Goal: Ask a question: Seek information or help from site administrators or community

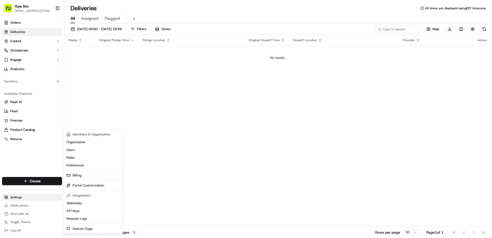
click at [23, 198] on html "Yaya Box [EMAIL_ADDRESS][DOMAIN_NAME] Toggle Sidebar Orders Deliveries Control …" at bounding box center [246, 119] width 492 height 238
click at [83, 176] on link "Billing" at bounding box center [92, 175] width 57 height 8
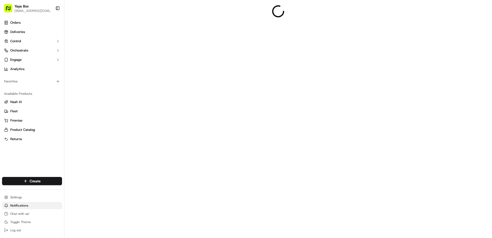
click at [24, 206] on span "Notifications" at bounding box center [19, 205] width 18 height 4
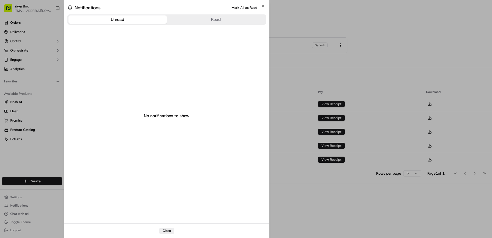
click at [27, 207] on body "Yaya Box [EMAIL_ADDRESS][DOMAIN_NAME] Toggle Sidebar Orders Deliveries Control …" at bounding box center [246, 119] width 492 height 238
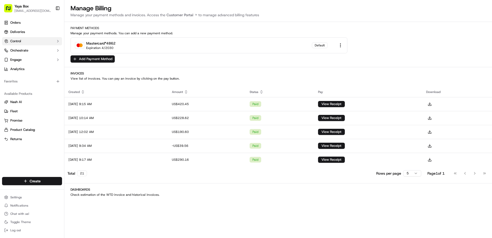
click at [26, 39] on button "Control" at bounding box center [32, 41] width 60 height 8
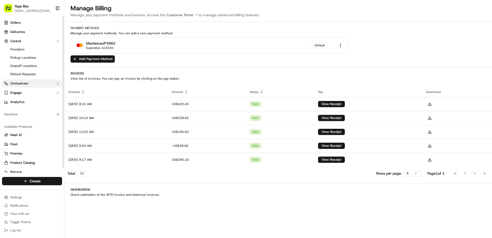
click at [32, 81] on button "Orchestrate" at bounding box center [32, 83] width 60 height 8
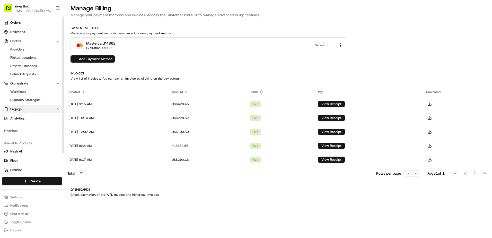
click at [25, 106] on button "Engage" at bounding box center [32, 109] width 60 height 8
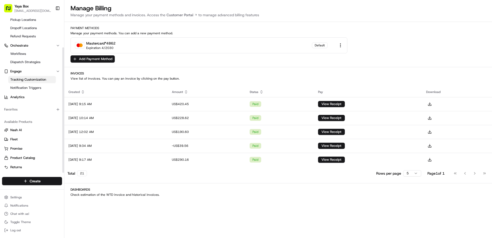
scroll to position [38, 0]
click at [25, 166] on link "Returns" at bounding box center [32, 166] width 56 height 5
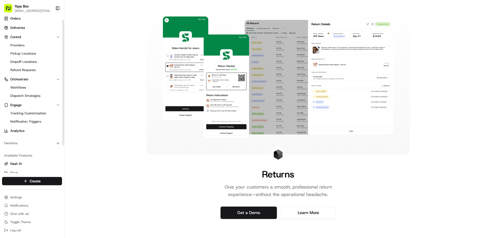
scroll to position [38, 0]
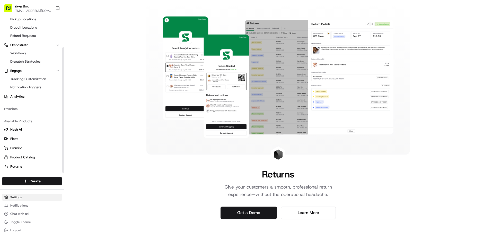
click at [21, 196] on html "Yaya Box [EMAIL_ADDRESS][DOMAIN_NAME] Toggle Sidebar Orders Deliveries Control …" at bounding box center [246, 119] width 492 height 238
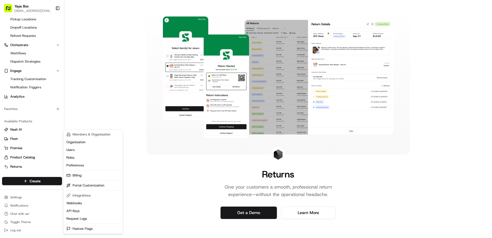
click at [32, 206] on html "Yaya Box [EMAIL_ADDRESS][DOMAIN_NAME] Toggle Sidebar Orders Deliveries Control …" at bounding box center [246, 119] width 492 height 238
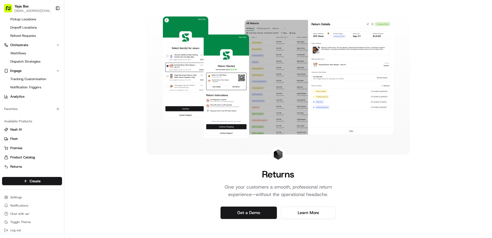
click at [32, 206] on button "Notifications" at bounding box center [32, 205] width 60 height 7
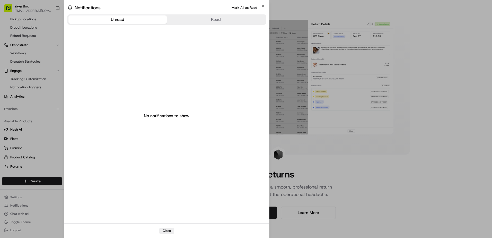
click at [30, 211] on body "Yaya Box [EMAIL_ADDRESS][DOMAIN_NAME] Toggle Sidebar Orders Deliveries Control …" at bounding box center [246, 119] width 492 height 238
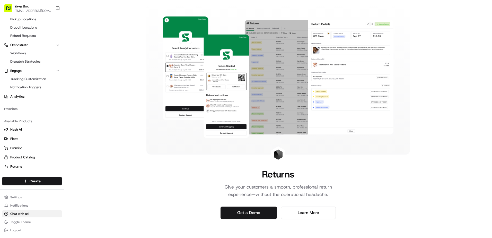
click at [30, 212] on button "Chat with us!" at bounding box center [32, 213] width 60 height 7
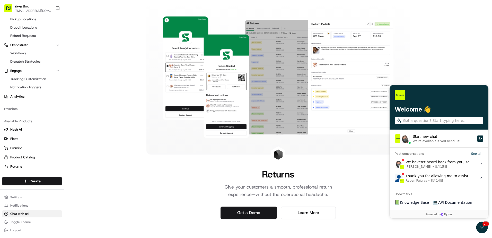
click at [30, 212] on button "Chat with us!" at bounding box center [32, 213] width 60 height 7
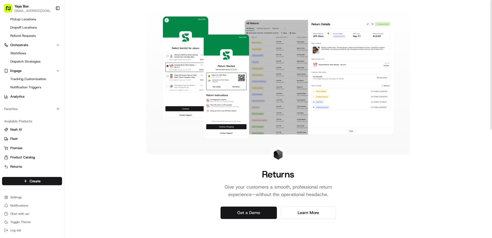
click at [247, 214] on link "Get a Demo" at bounding box center [248, 212] width 56 height 12
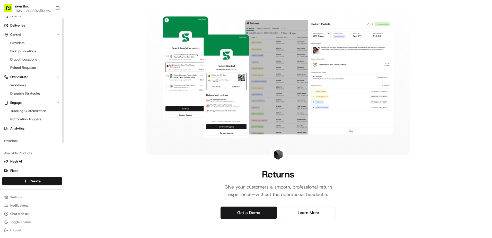
scroll to position [0, 0]
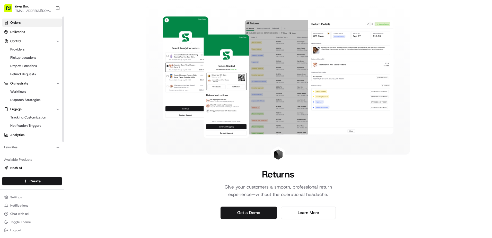
click at [29, 22] on link "Orders" at bounding box center [32, 23] width 60 height 8
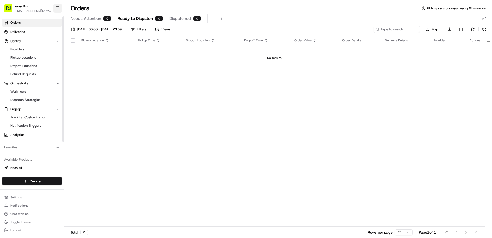
click at [58, 7] on button "Toggle Sidebar" at bounding box center [57, 8] width 9 height 9
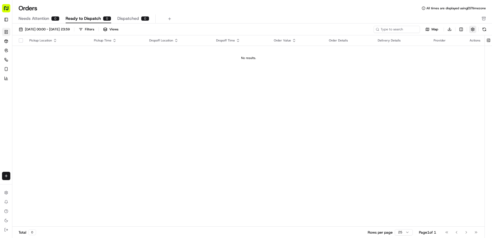
click at [473, 28] on button "button" at bounding box center [472, 29] width 7 height 7
click at [390, 117] on div "Pickup Location Pickup Time Dropoff Location Dropoff Time Order Value Order Det…" at bounding box center [248, 130] width 472 height 191
click at [491, 39] on button at bounding box center [488, 40] width 8 height 10
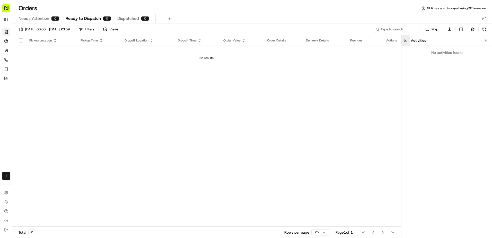
click at [491, 39] on div "Activities" at bounding box center [451, 40] width 81 height 5
click at [484, 31] on button at bounding box center [483, 29] width 7 height 7
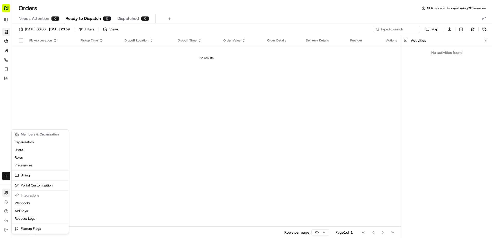
click at [4, 196] on html "Yaya Box [EMAIL_ADDRESS][DOMAIN_NAME] Toggle Sidebar Orders Deliveries Control …" at bounding box center [246, 119] width 492 height 238
click at [48, 177] on link "Billing" at bounding box center [40, 175] width 55 height 8
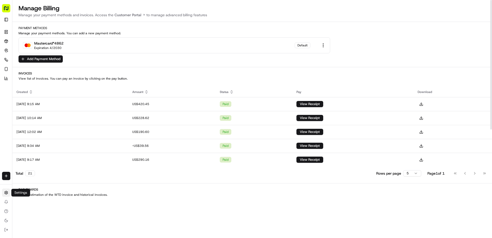
click at [4, 193] on html "Yaya Box [EMAIL_ADDRESS][DOMAIN_NAME] Toggle Sidebar Orders Deliveries Control …" at bounding box center [246, 119] width 492 height 238
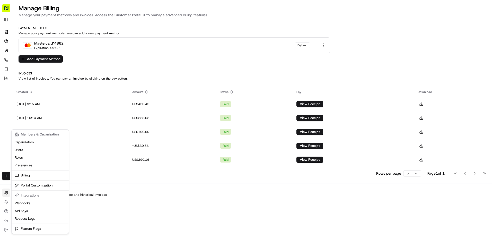
click at [8, 195] on html "Yaya Box [EMAIL_ADDRESS][DOMAIN_NAME] Toggle Sidebar Orders Deliveries Control …" at bounding box center [246, 119] width 492 height 238
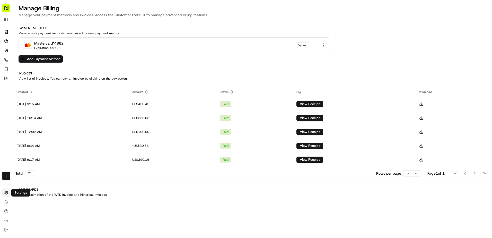
click at [8, 195] on html "Yaya Box [EMAIL_ADDRESS][DOMAIN_NAME] Toggle Sidebar Orders Deliveries Control …" at bounding box center [246, 119] width 492 height 238
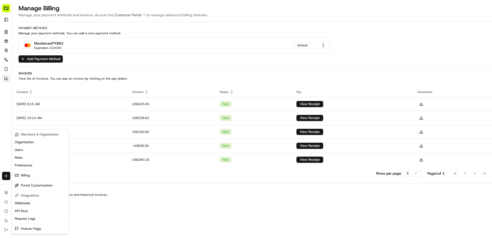
click at [5, 80] on html "Yaya Box [EMAIL_ADDRESS][DOMAIN_NAME] Toggle Sidebar Orders Deliveries Control …" at bounding box center [246, 119] width 492 height 238
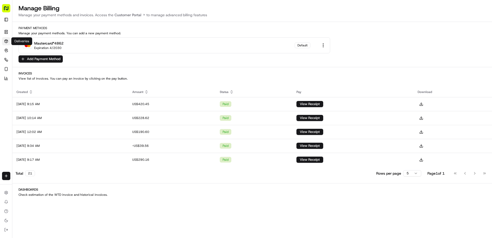
click at [6, 44] on link "Deliveries" at bounding box center [6, 41] width 8 height 8
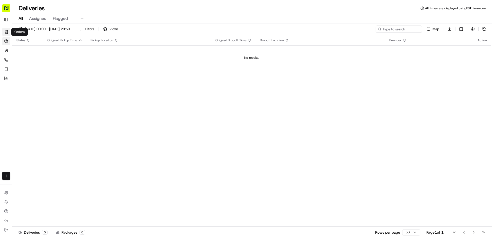
click at [6, 32] on icon at bounding box center [6, 32] width 4 height 4
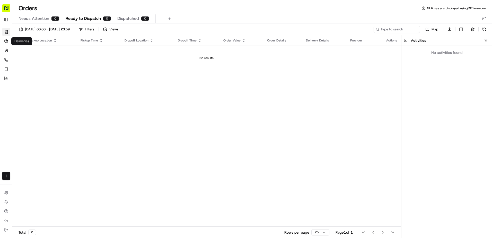
click at [7, 45] on ul "Orders Deliveries Control Providers Pickup Locations Dropoff Locations Refund R…" at bounding box center [11, 55] width 18 height 55
click at [7, 43] on link "Deliveries" at bounding box center [6, 41] width 8 height 8
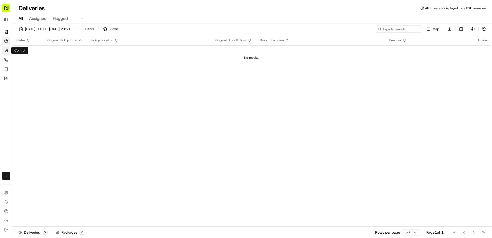
click at [7, 52] on button "Control" at bounding box center [6, 50] width 8 height 8
click at [7, 54] on button "Control" at bounding box center [6, 50] width 8 height 8
click at [9, 21] on button "Toggle Sidebar" at bounding box center [6, 19] width 8 height 8
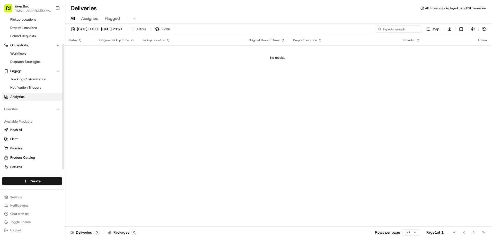
scroll to position [38, 0]
click at [35, 166] on link "Returns" at bounding box center [32, 166] width 56 height 5
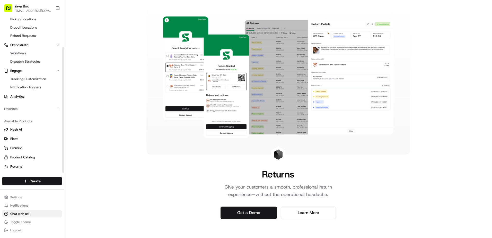
click at [35, 212] on button "Chat with us!" at bounding box center [32, 213] width 60 height 7
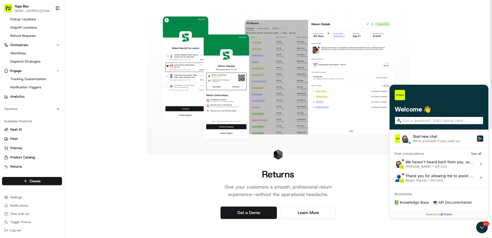
click at [430, 142] on div "We're available if you need us!" at bounding box center [437, 141] width 48 height 4
click at [477, 141] on button "Start new chat We're available if you need us!" at bounding box center [480, 138] width 6 height 6
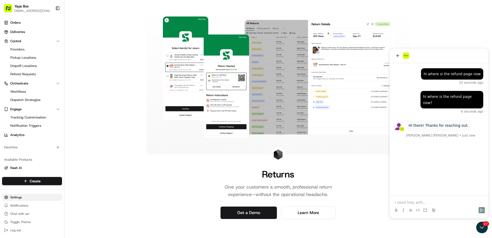
click at [34, 196] on html "Yaya Box [EMAIL_ADDRESS][DOMAIN_NAME] Toggle Sidebar Orders Deliveries Control …" at bounding box center [246, 119] width 492 height 238
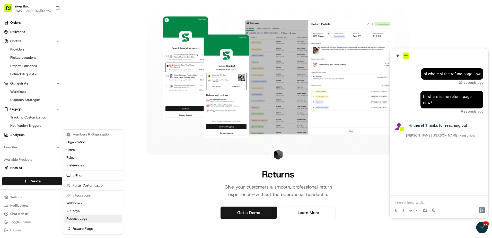
click at [88, 218] on link "Request Logs" at bounding box center [92, 219] width 57 height 8
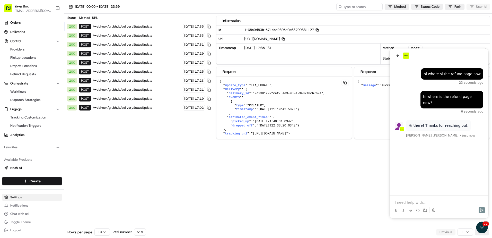
click at [44, 199] on html "Yaya Box [EMAIL_ADDRESS][DOMAIN_NAME] Toggle Sidebar Orders Deliveries Control …" at bounding box center [246, 119] width 492 height 238
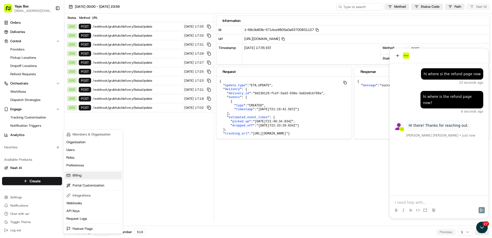
click at [89, 177] on link "Billing" at bounding box center [92, 175] width 57 height 8
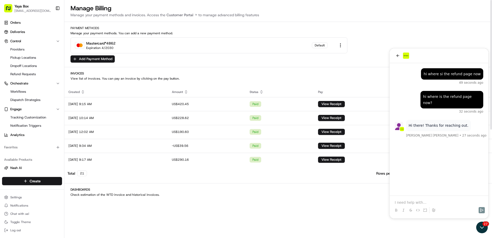
click at [411, 204] on p at bounding box center [439, 202] width 88 height 5
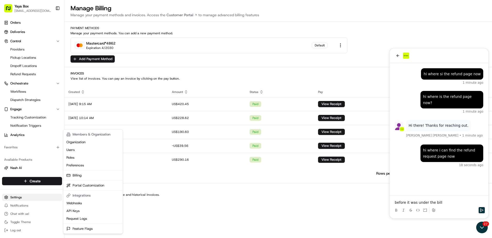
click at [46, 200] on html "Yaya Box [EMAIL_ADDRESS][DOMAIN_NAME] Toggle Sidebar Orders Deliveries Control …" at bounding box center [246, 119] width 492 height 238
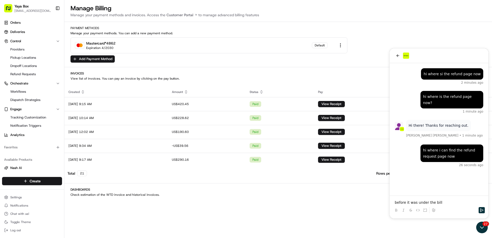
click at [439, 201] on p "before it was under the bill" at bounding box center [439, 202] width 88 height 5
click at [440, 201] on p "before it was under the bill" at bounding box center [439, 202] width 88 height 5
click at [441, 202] on p "before it was under the bill" at bounding box center [439, 202] width 88 height 5
click at [438, 203] on p "before it was under the bill" at bounding box center [439, 202] width 88 height 5
click at [444, 205] on div at bounding box center [438, 210] width 95 height 10
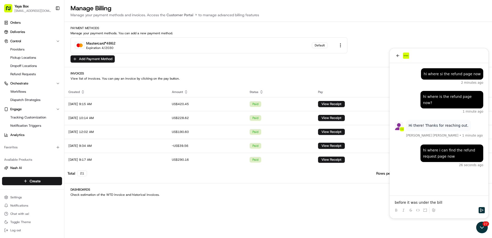
click at [443, 204] on p "before it was under the bill" at bounding box center [439, 202] width 88 height 5
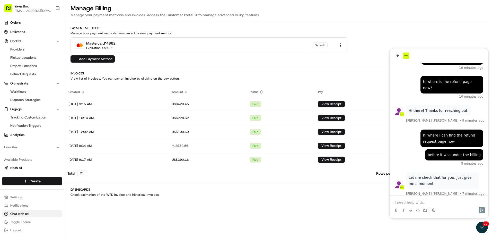
click at [31, 211] on button "Chat with us!" at bounding box center [32, 213] width 60 height 7
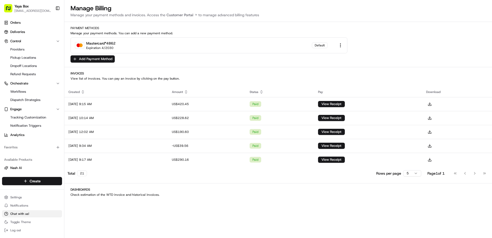
click at [32, 211] on button "Chat with us!" at bounding box center [32, 213] width 60 height 7
